Goal: Navigation & Orientation: Find specific page/section

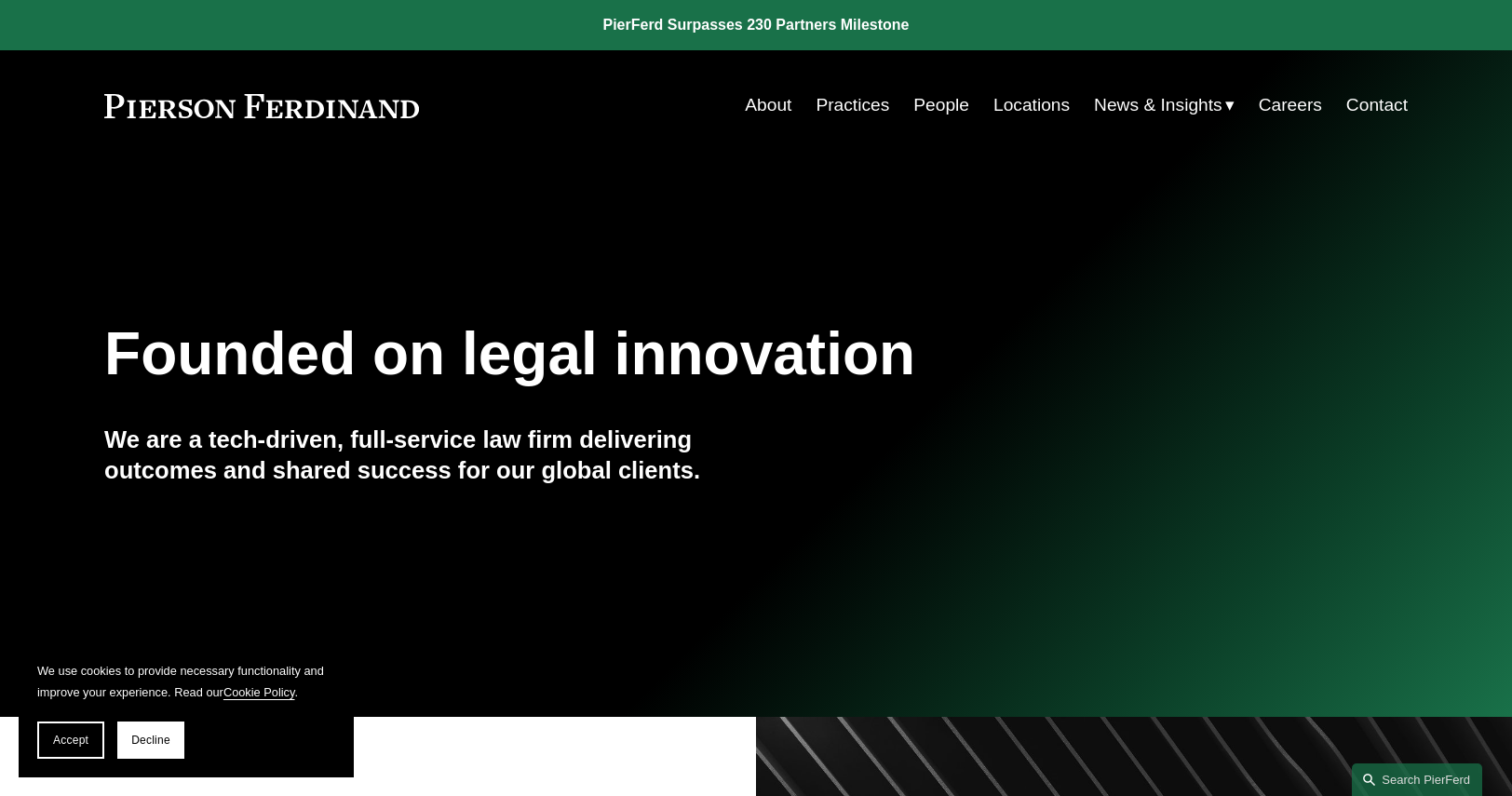
click at [1002, 105] on link "Locations" at bounding box center [1031, 105] width 76 height 36
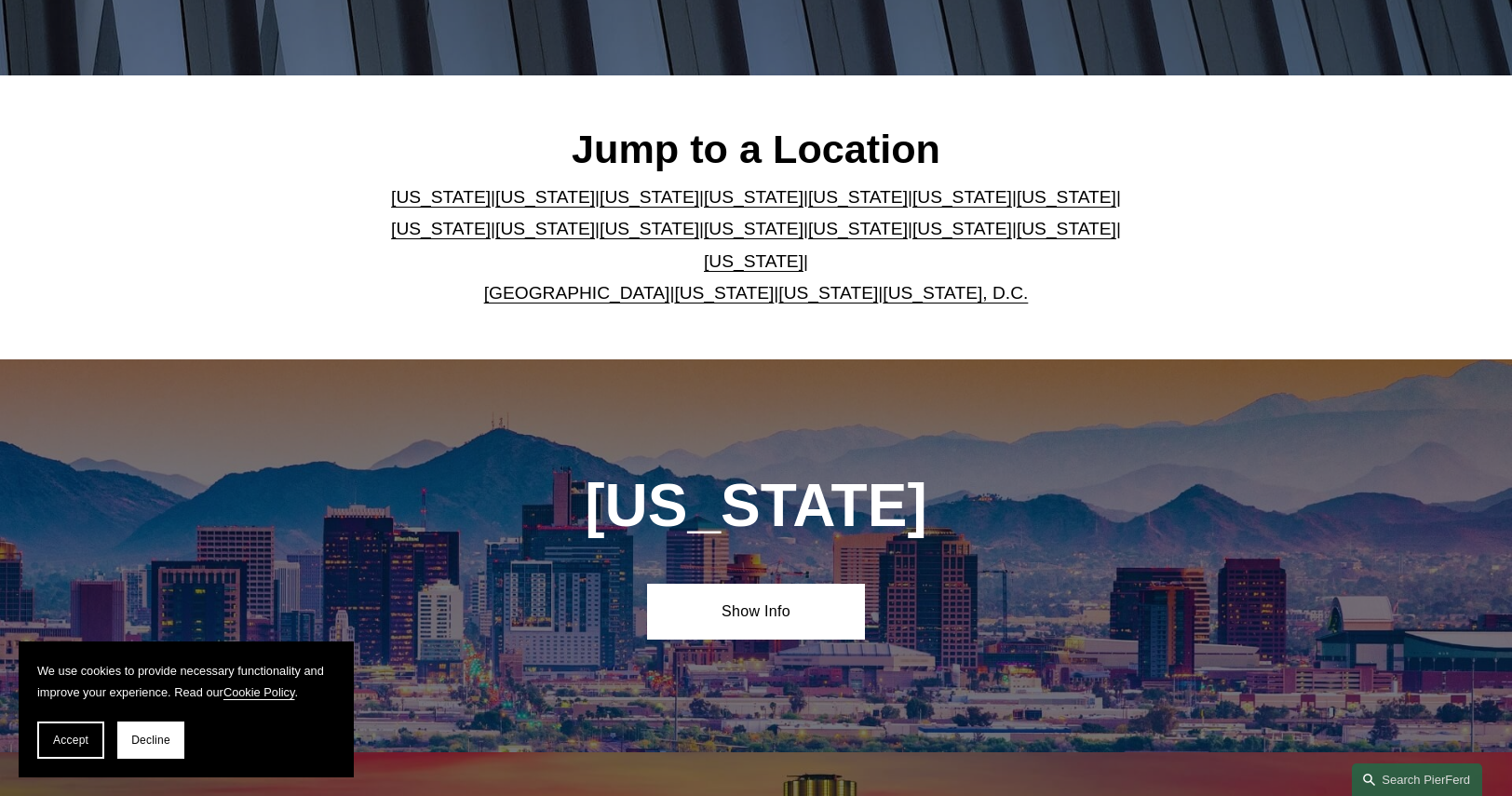
scroll to position [93, 0]
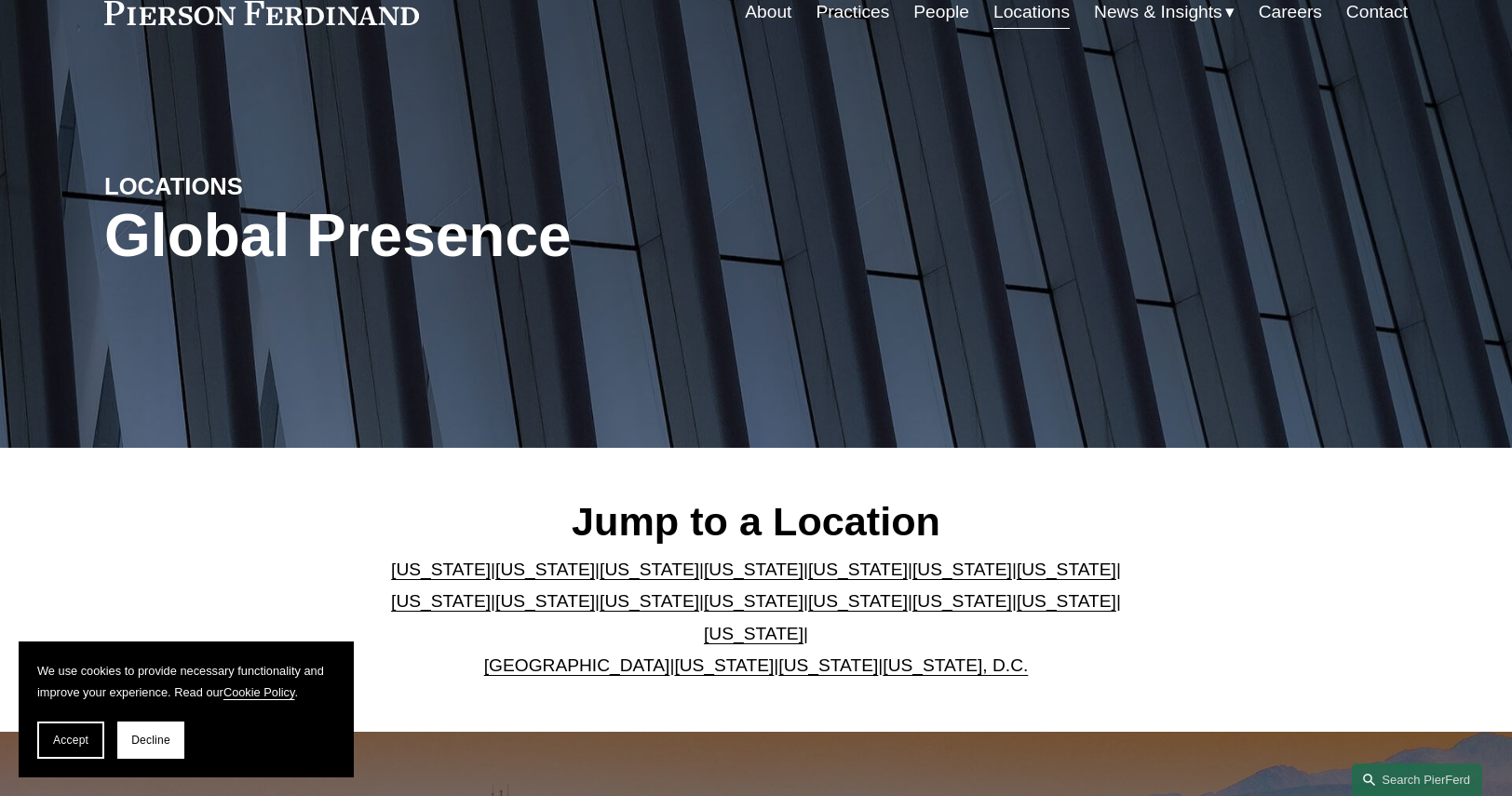
click at [861, 18] on link "Practices" at bounding box center [853, 12] width 73 height 36
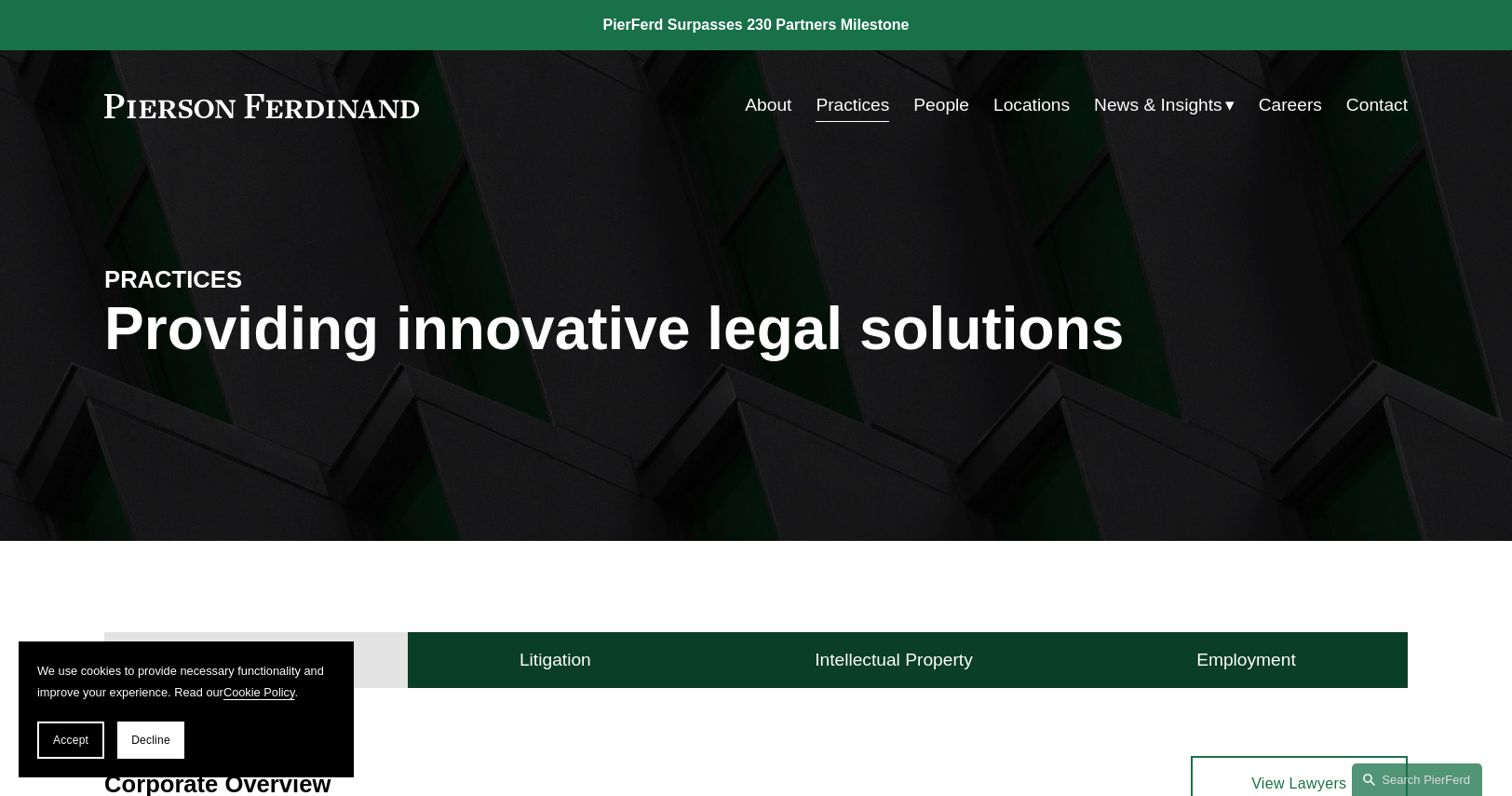
click at [946, 105] on link "People" at bounding box center [942, 105] width 56 height 36
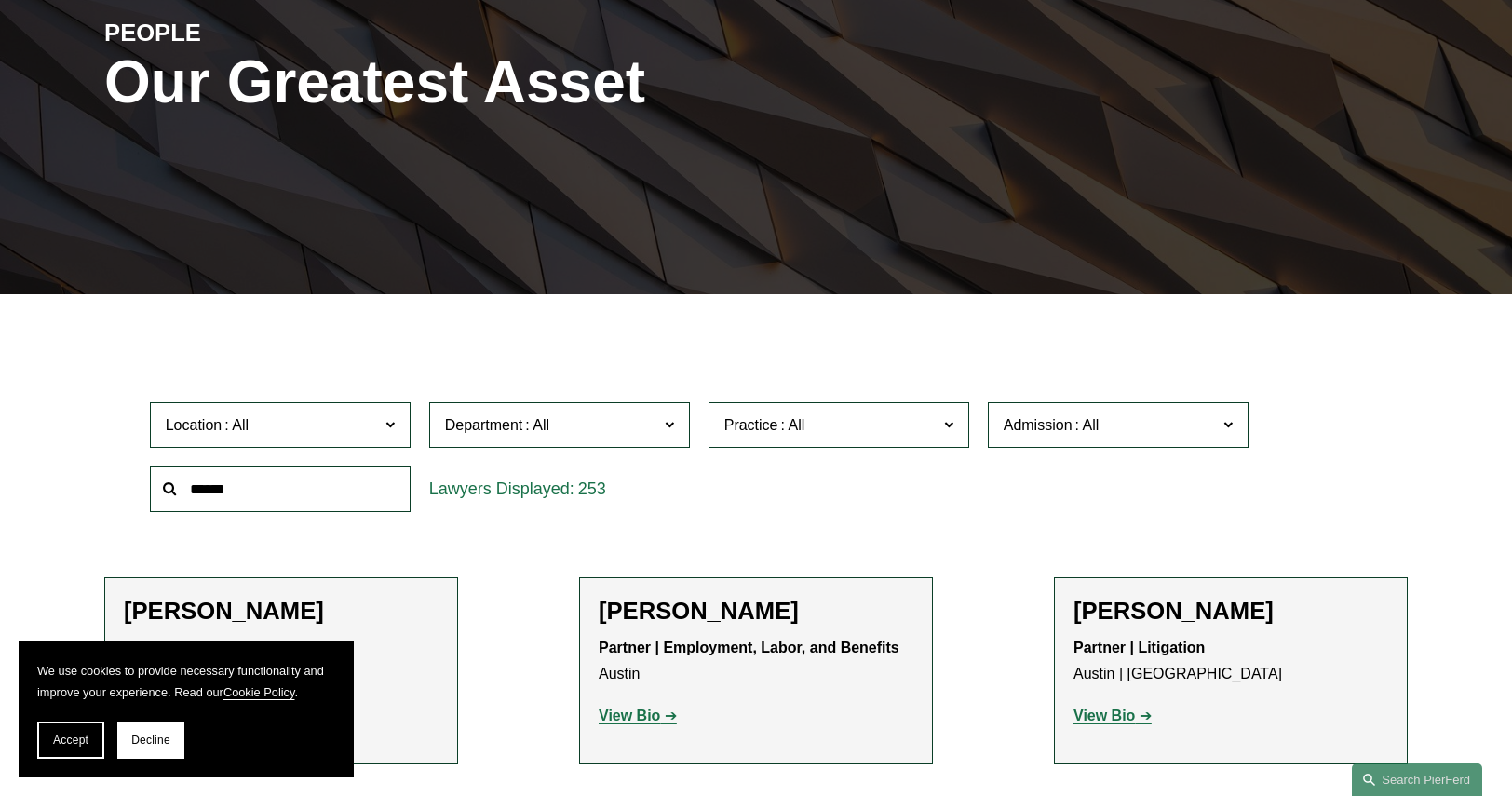
scroll to position [279, 0]
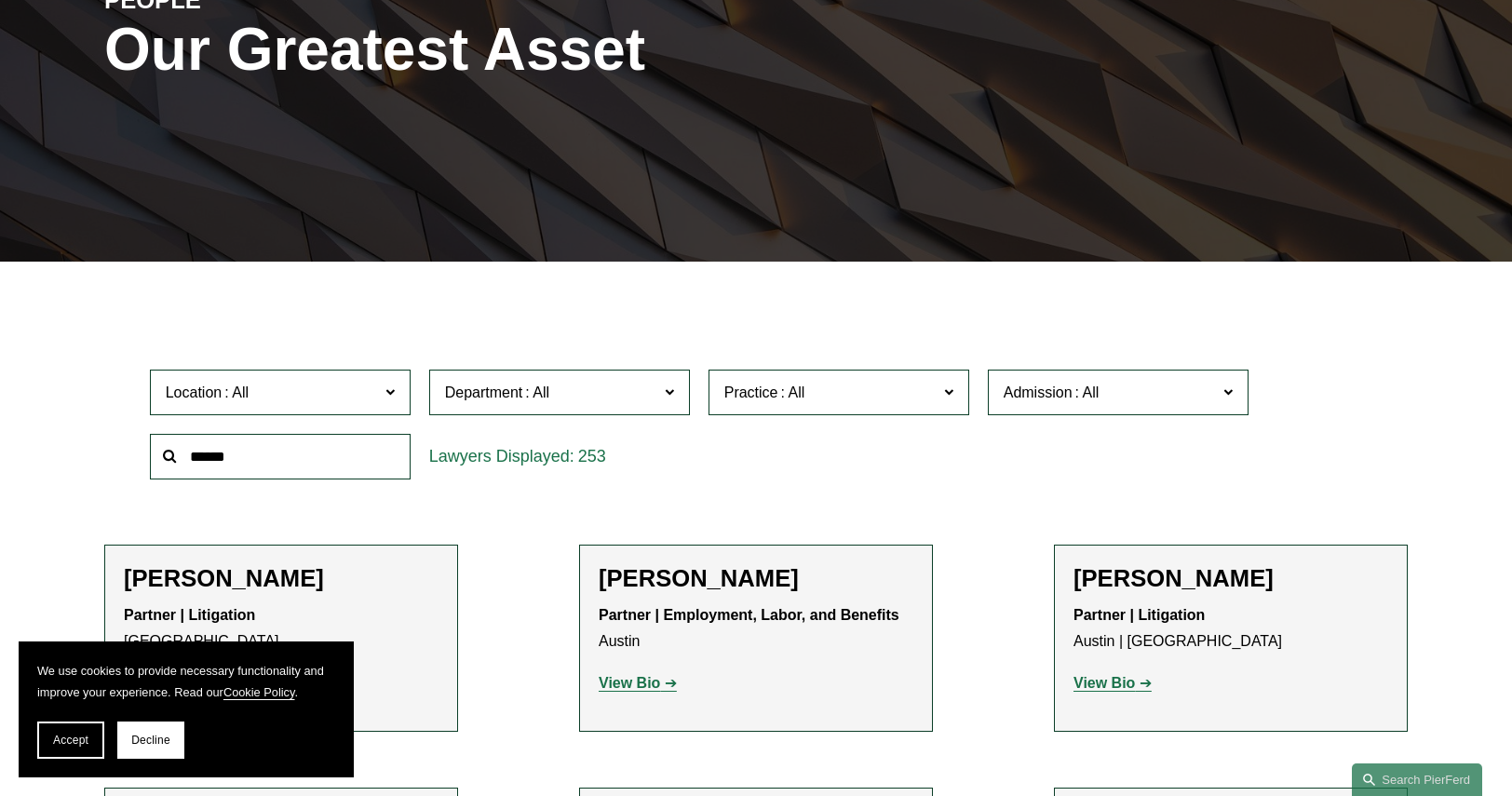
click at [1221, 394] on label "Admission" at bounding box center [1118, 392] width 261 height 46
